Goal: Purchase product/service

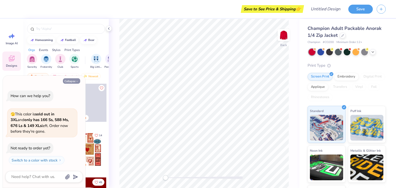
click at [71, 79] on button "Collapse" at bounding box center [71, 80] width 17 height 5
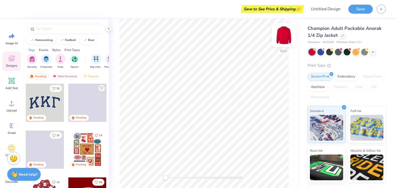
click at [286, 39] on img at bounding box center [283, 35] width 21 height 21
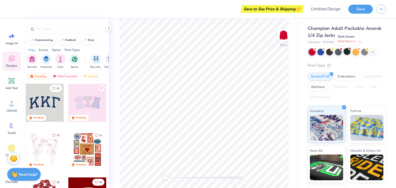
click at [347, 50] on div at bounding box center [347, 51] width 7 height 7
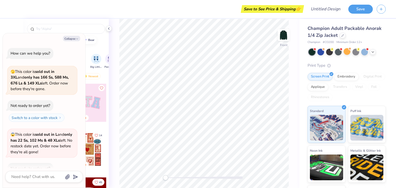
scroll to position [30, 0]
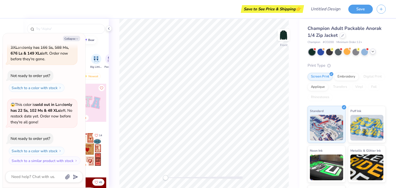
click at [373, 52] on icon at bounding box center [373, 52] width 4 height 4
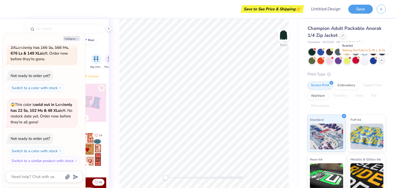
click at [359, 61] on div at bounding box center [356, 60] width 7 height 7
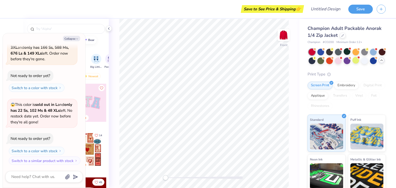
scroll to position [93, 0]
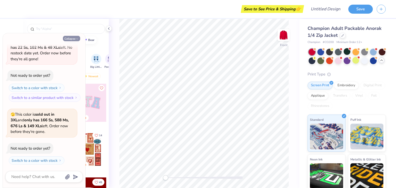
click at [69, 40] on button "Collapse" at bounding box center [71, 38] width 17 height 5
type textarea "x"
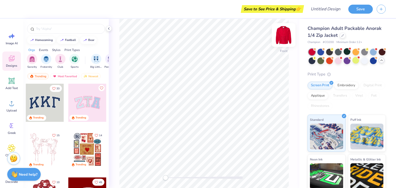
click at [281, 34] on img at bounding box center [283, 35] width 21 height 21
click at [368, 61] on div at bounding box center [364, 60] width 7 height 7
